Goal: Task Accomplishment & Management: Manage account settings

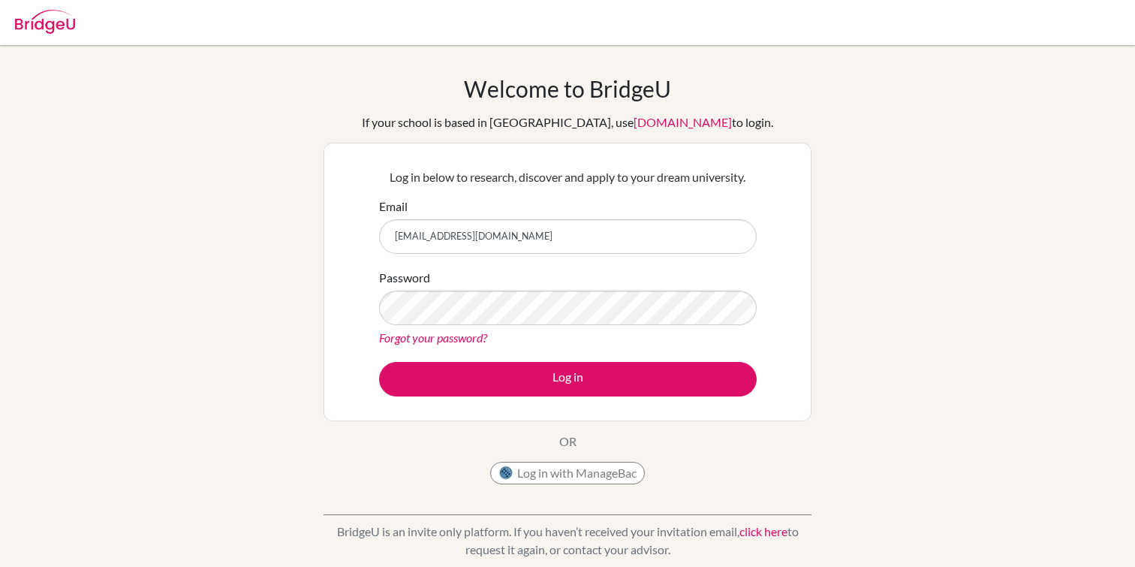
type input "[EMAIL_ADDRESS][DOMAIN_NAME]"
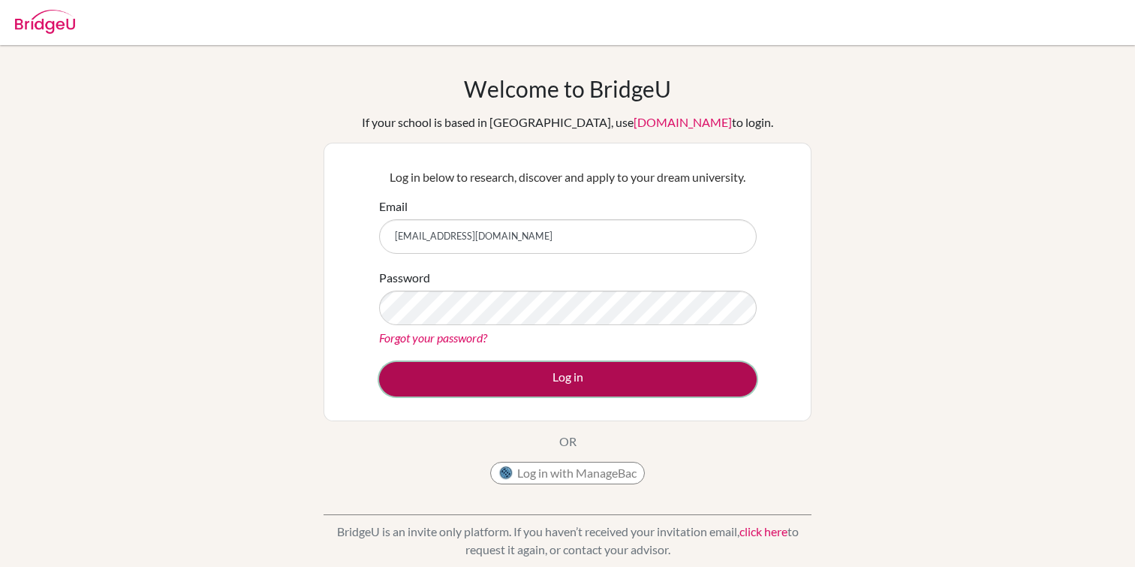
click at [543, 390] on button "Log in" at bounding box center [568, 379] width 378 height 35
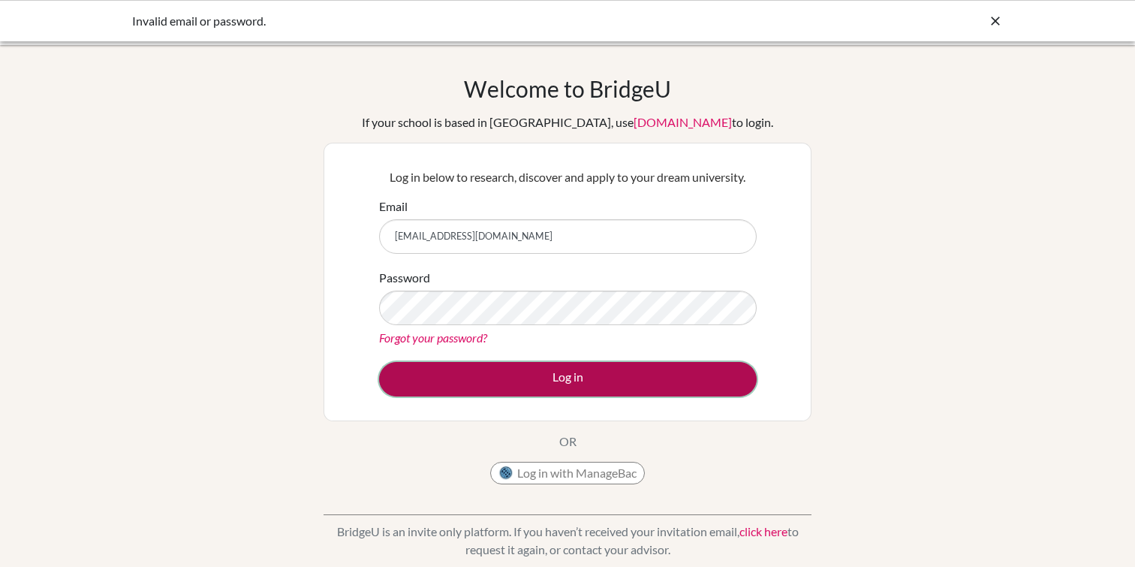
click at [511, 372] on button "Log in" at bounding box center [568, 379] width 378 height 35
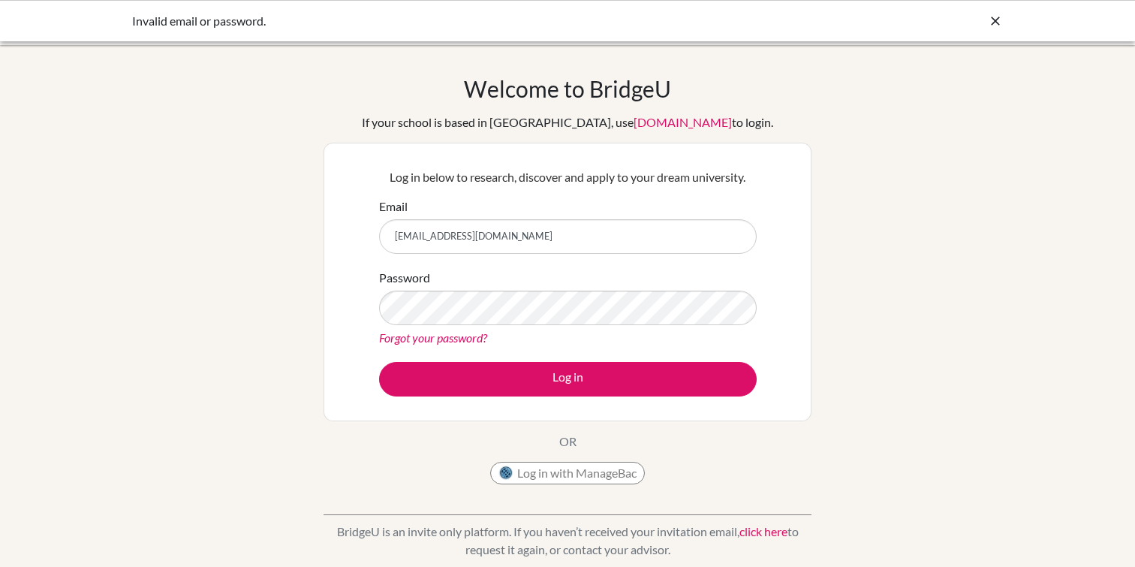
click at [488, 246] on input "[EMAIL_ADDRESS][DOMAIN_NAME]" at bounding box center [568, 236] width 378 height 35
type input "aminharoon2026@las.edu.pk"
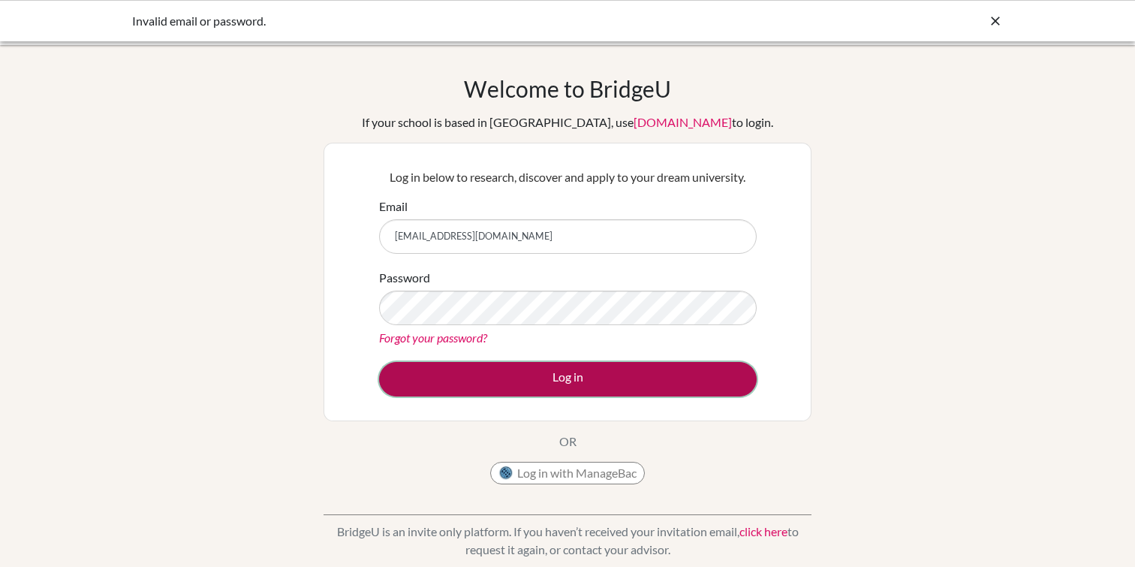
click at [489, 372] on button "Log in" at bounding box center [568, 379] width 378 height 35
